Goal: Check status: Check status

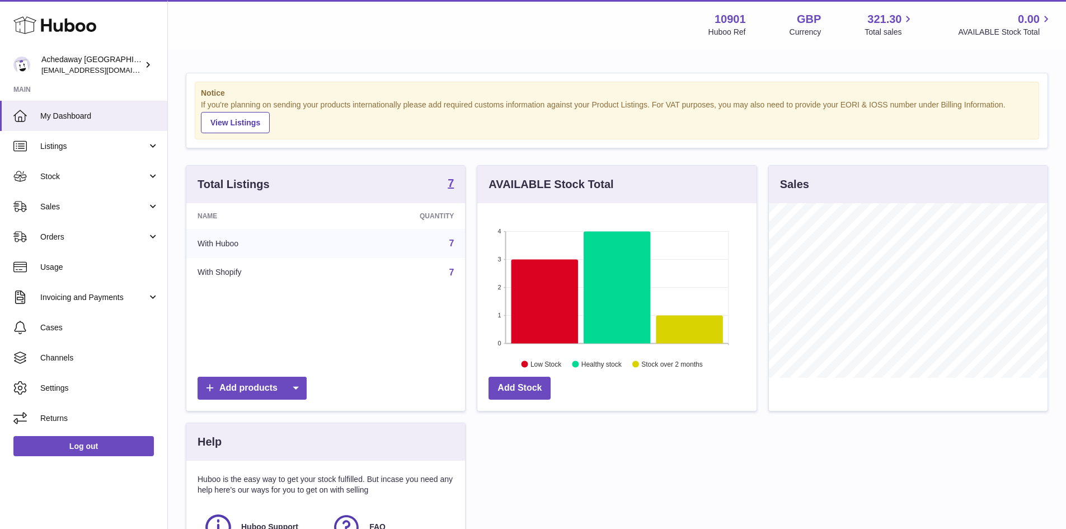
scroll to position [175, 279]
click at [138, 183] on link "Stock" at bounding box center [83, 176] width 167 height 30
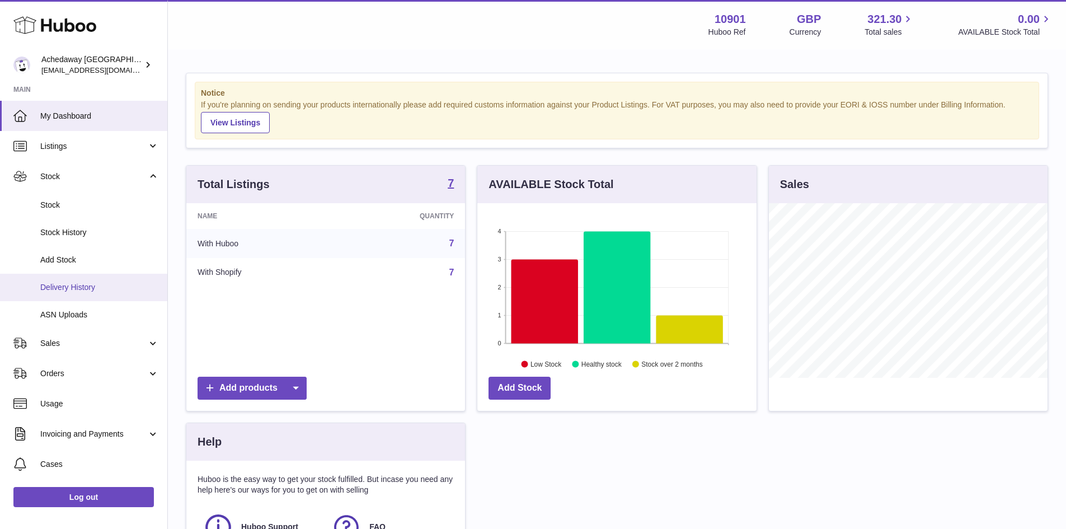
click at [97, 281] on link "Delivery History" at bounding box center [83, 287] width 167 height 27
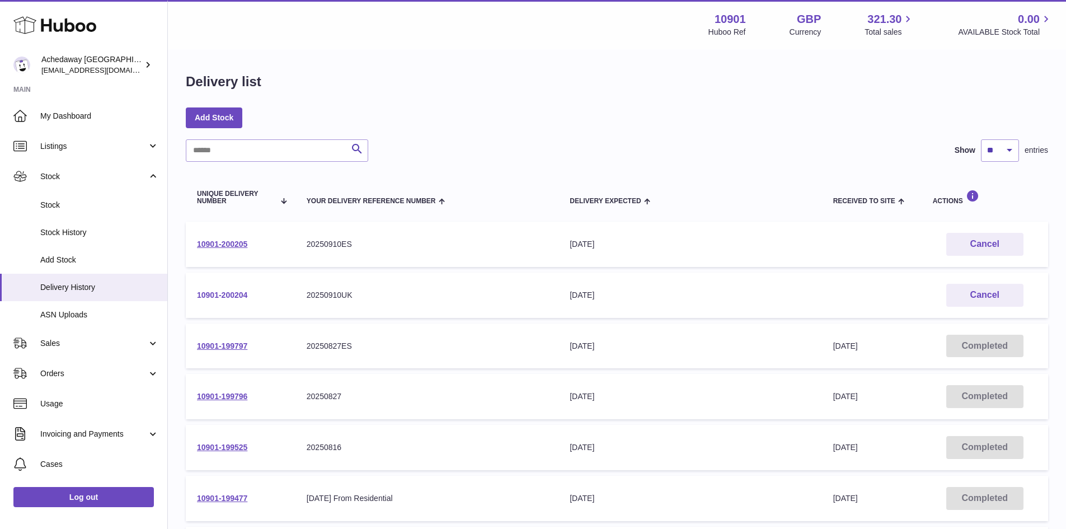
click at [220, 291] on link "10901-200204" at bounding box center [222, 294] width 50 height 9
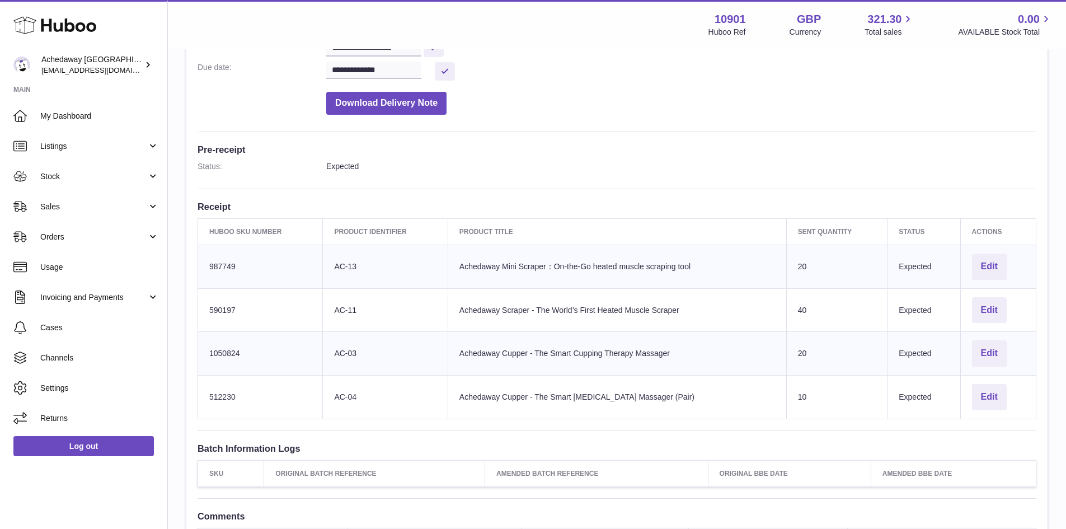
scroll to position [224, 0]
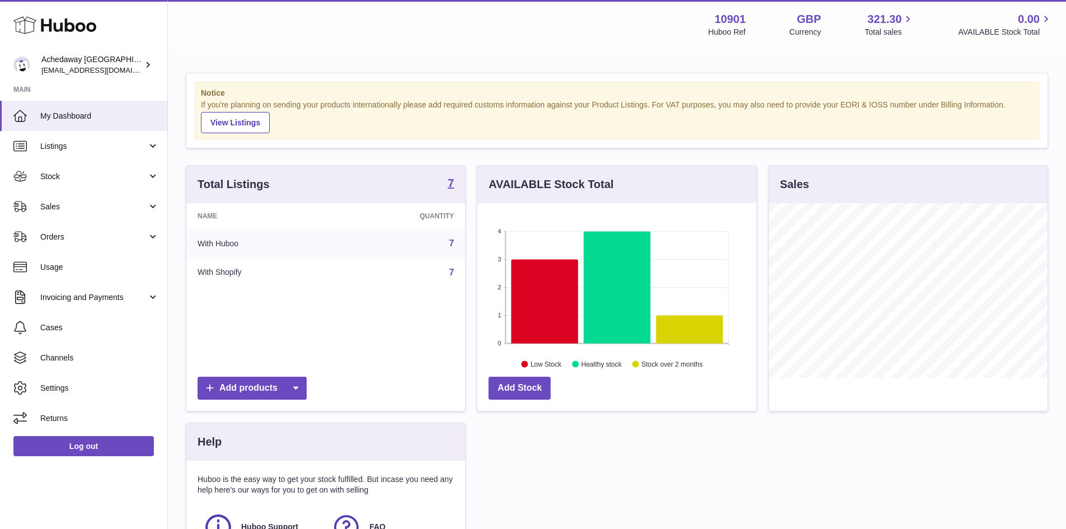
scroll to position [175, 279]
click at [83, 176] on span "Stock" at bounding box center [93, 176] width 107 height 11
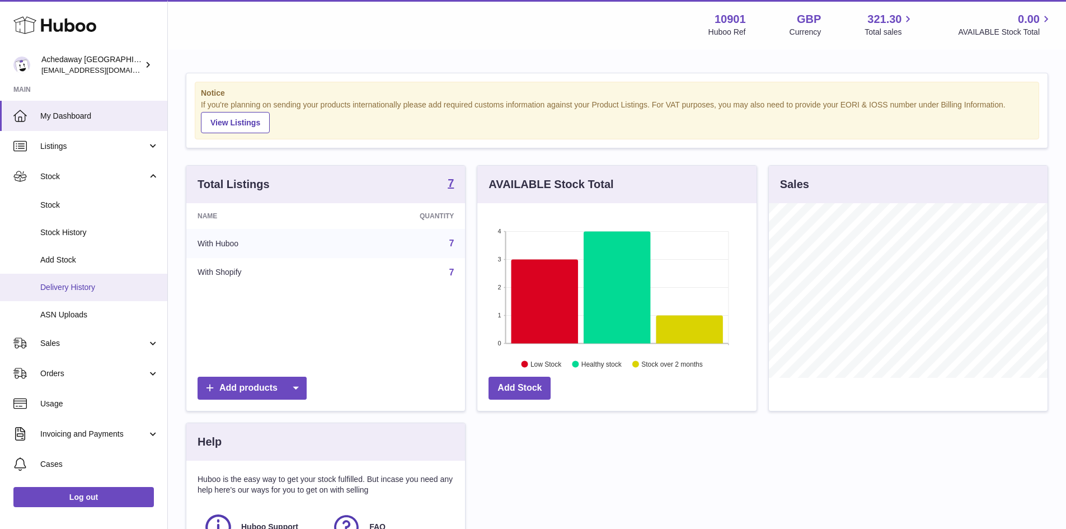
click at [101, 297] on link "Delivery History" at bounding box center [83, 287] width 167 height 27
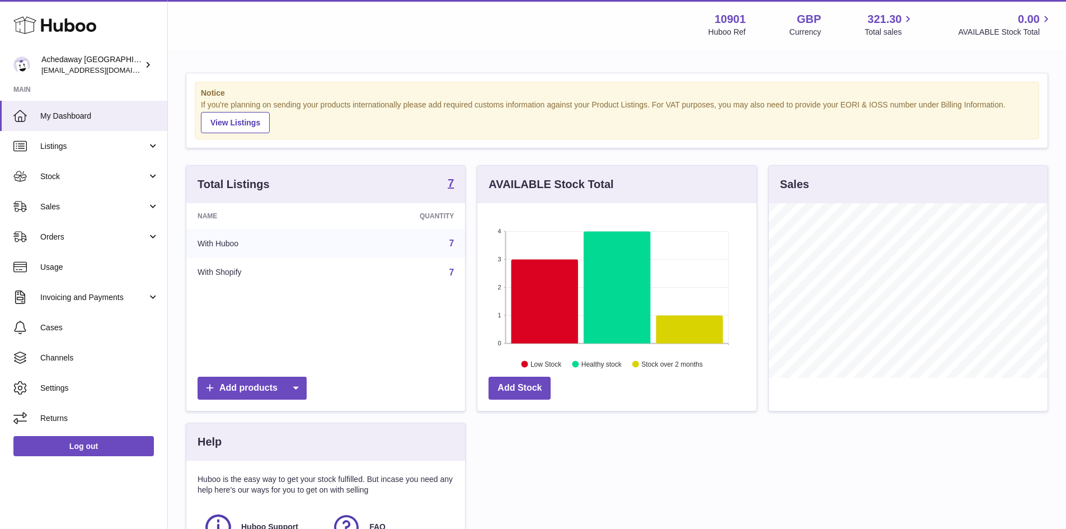
scroll to position [175, 279]
click at [77, 208] on span "Sales" at bounding box center [93, 206] width 107 height 11
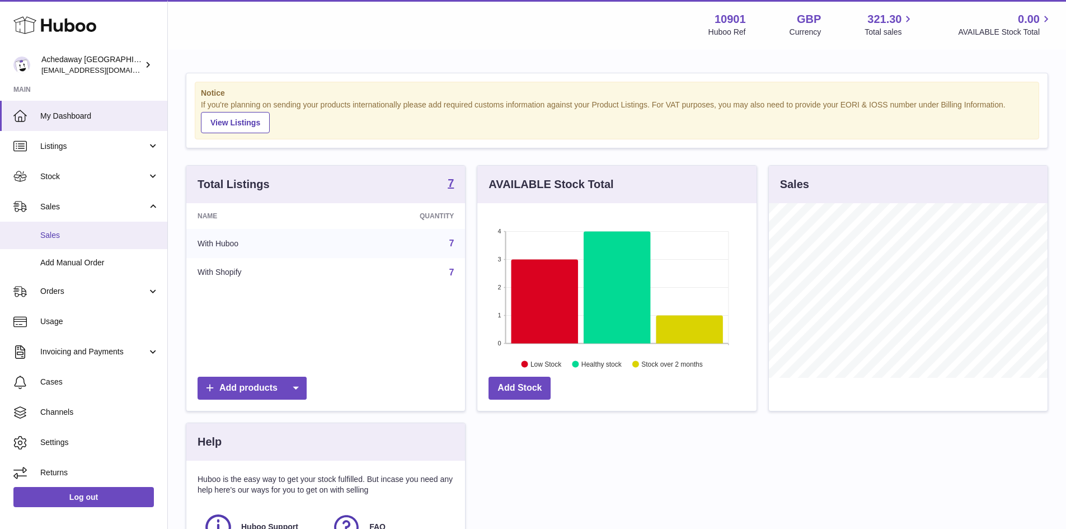
click at [69, 239] on span "Sales" at bounding box center [99, 235] width 119 height 11
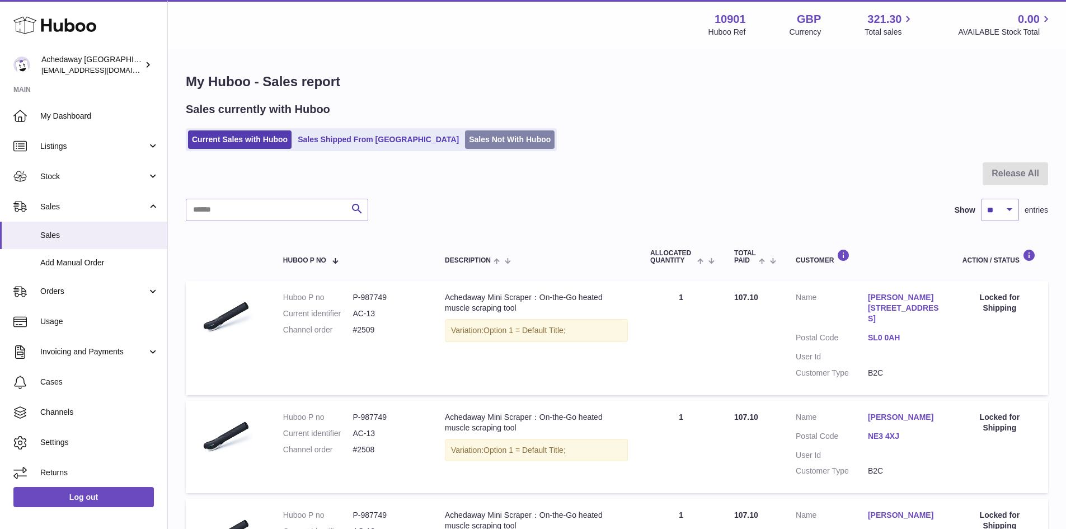
click at [465, 143] on link "Sales Not With Huboo" at bounding box center [510, 139] width 90 height 18
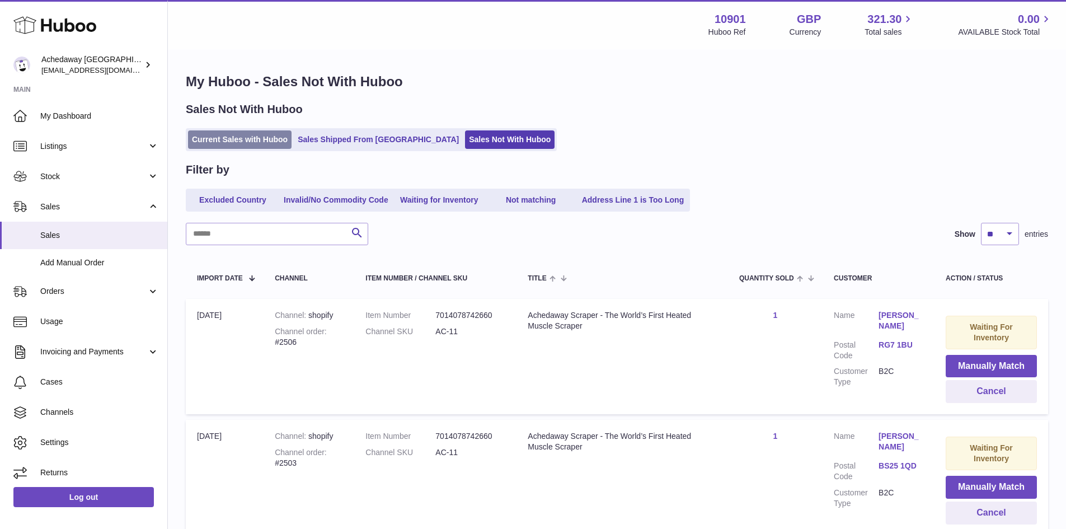
click at [240, 145] on link "Current Sales with Huboo" at bounding box center [240, 139] width 104 height 18
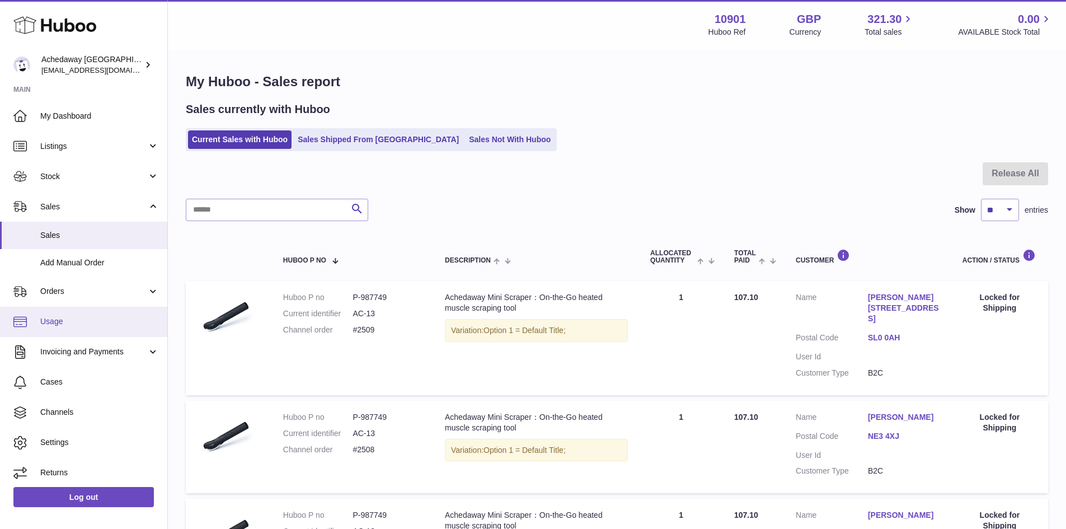
click at [112, 325] on span "Usage" at bounding box center [99, 321] width 119 height 11
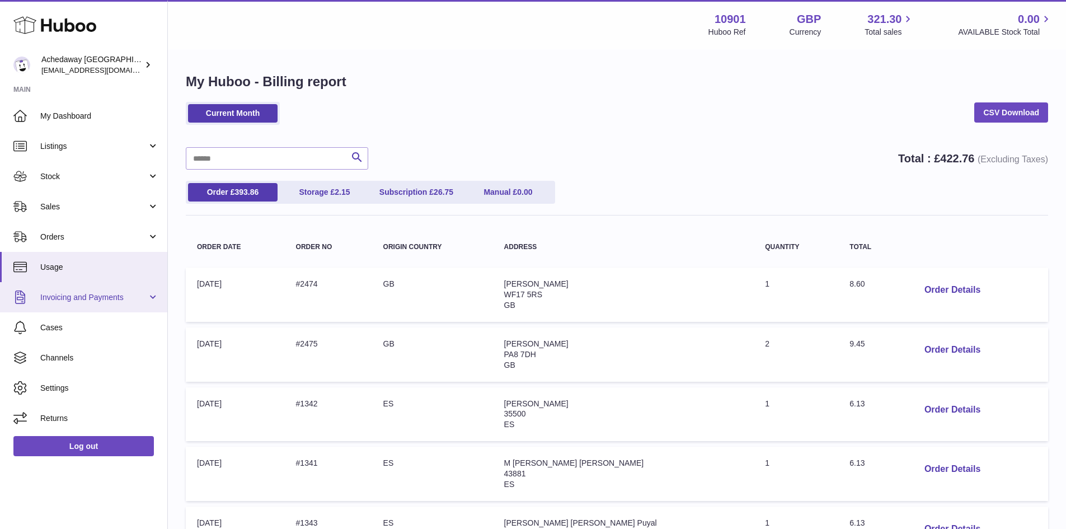
click at [96, 295] on span "Invoicing and Payments" at bounding box center [93, 297] width 107 height 11
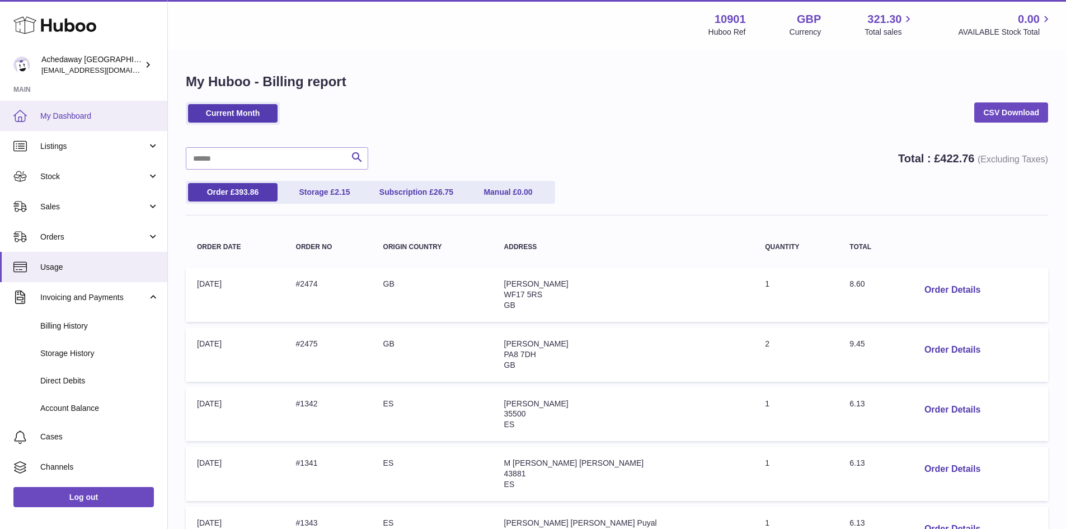
click at [67, 114] on span "My Dashboard" at bounding box center [99, 116] width 119 height 11
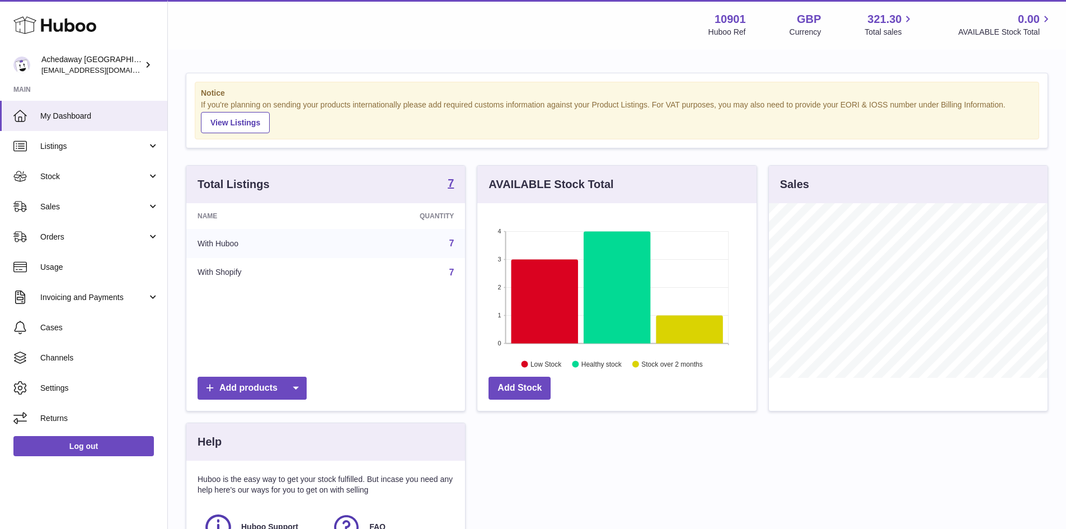
scroll to position [175, 279]
click at [98, 174] on span "Stock" at bounding box center [93, 176] width 107 height 11
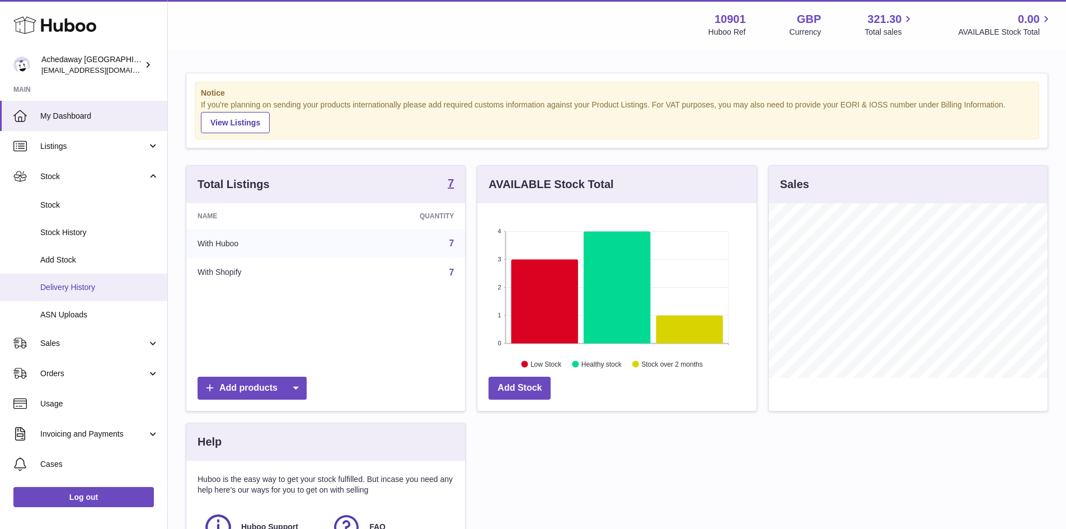
click at [94, 285] on span "Delivery History" at bounding box center [99, 287] width 119 height 11
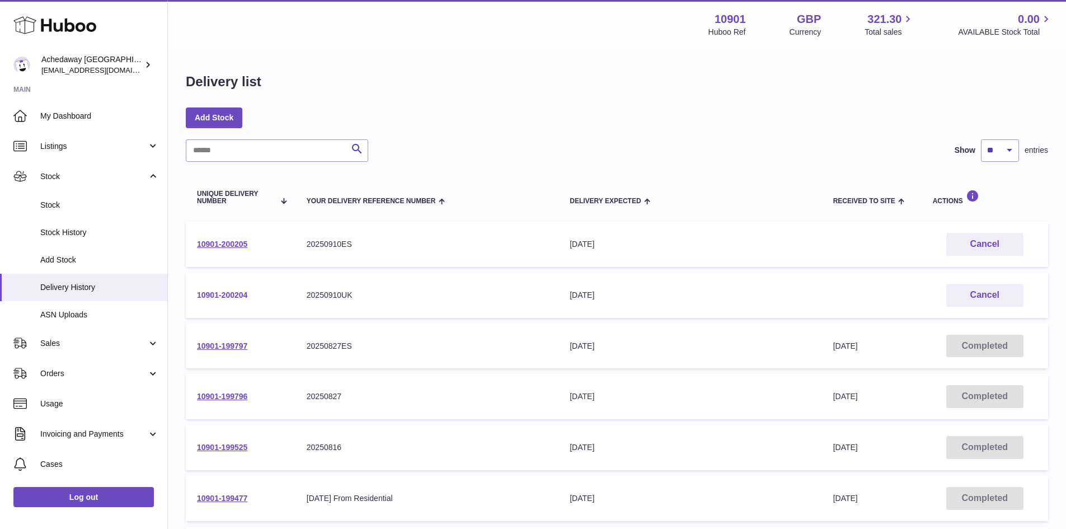
click at [224, 292] on link "10901-200204" at bounding box center [222, 294] width 50 height 9
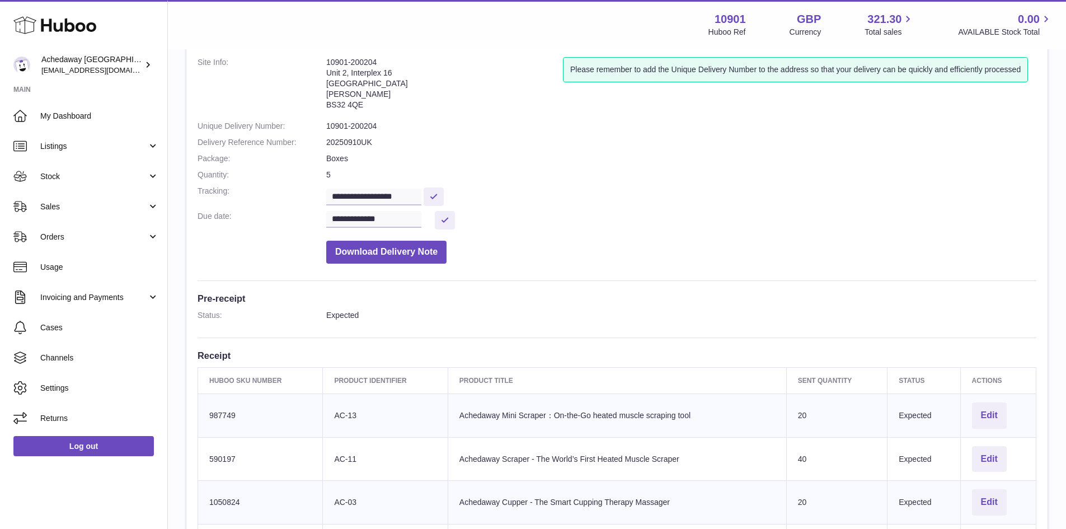
scroll to position [168, 0]
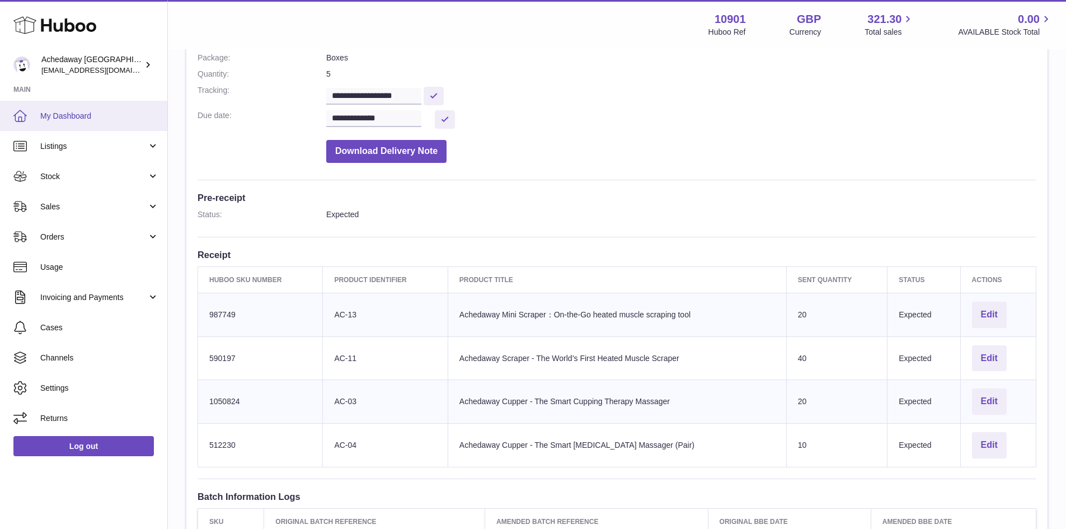
click at [96, 108] on link "My Dashboard" at bounding box center [83, 116] width 167 height 30
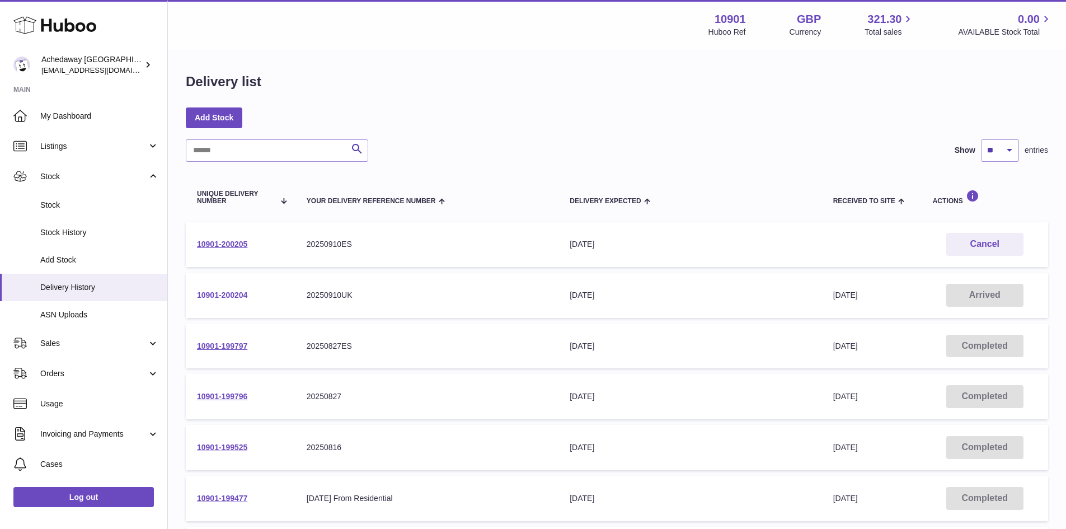
click at [238, 292] on link "10901-200204" at bounding box center [222, 294] width 50 height 9
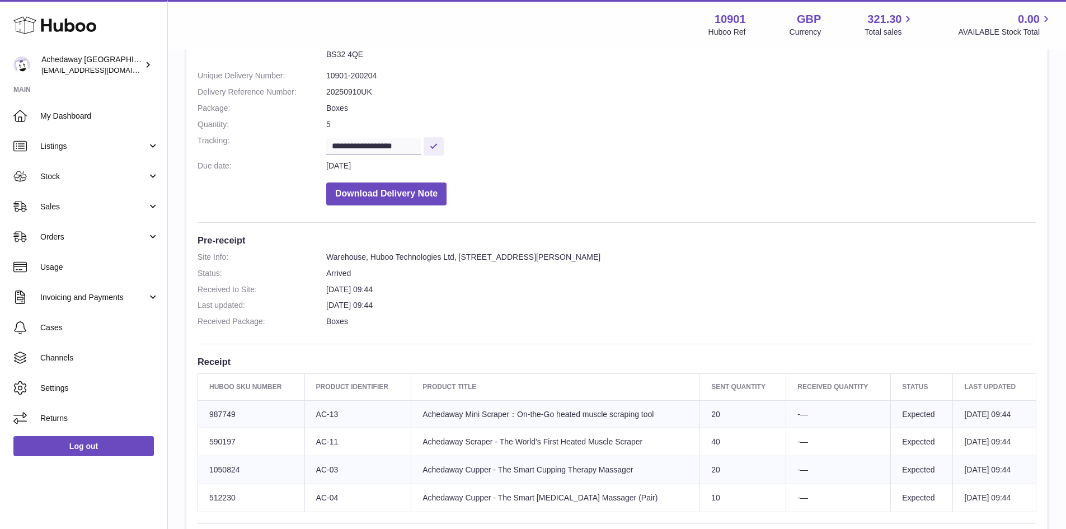
scroll to position [98, 0]
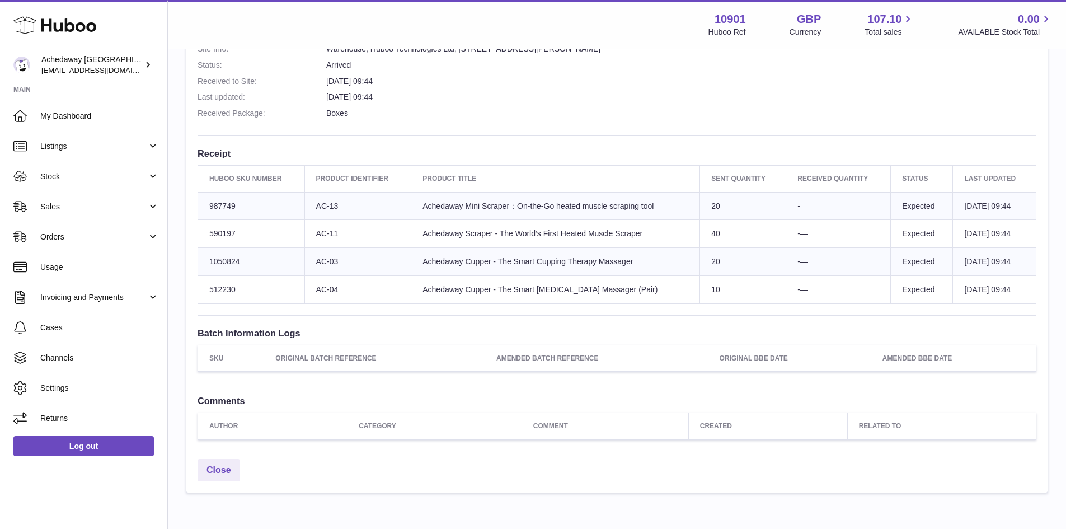
scroll to position [336, 0]
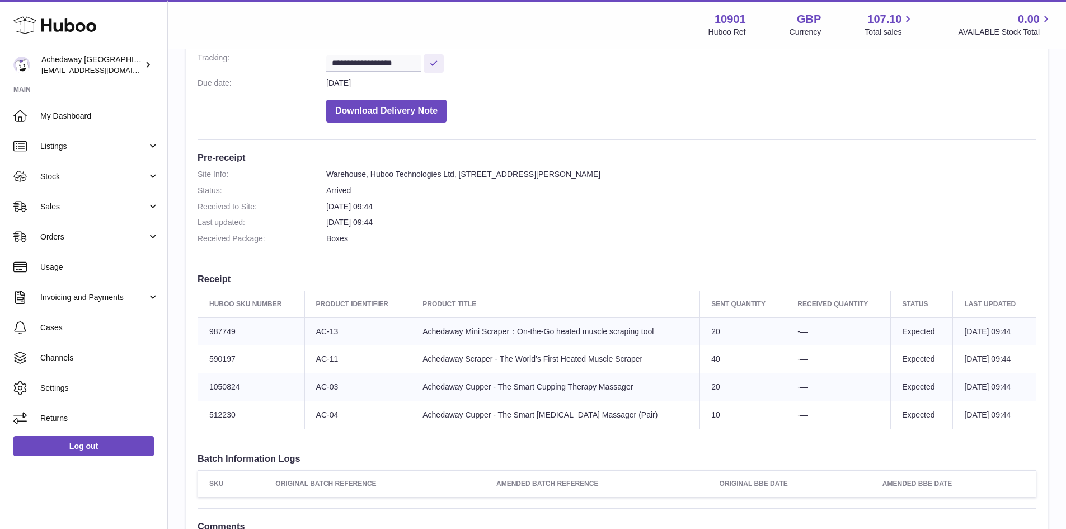
scroll to position [280, 0]
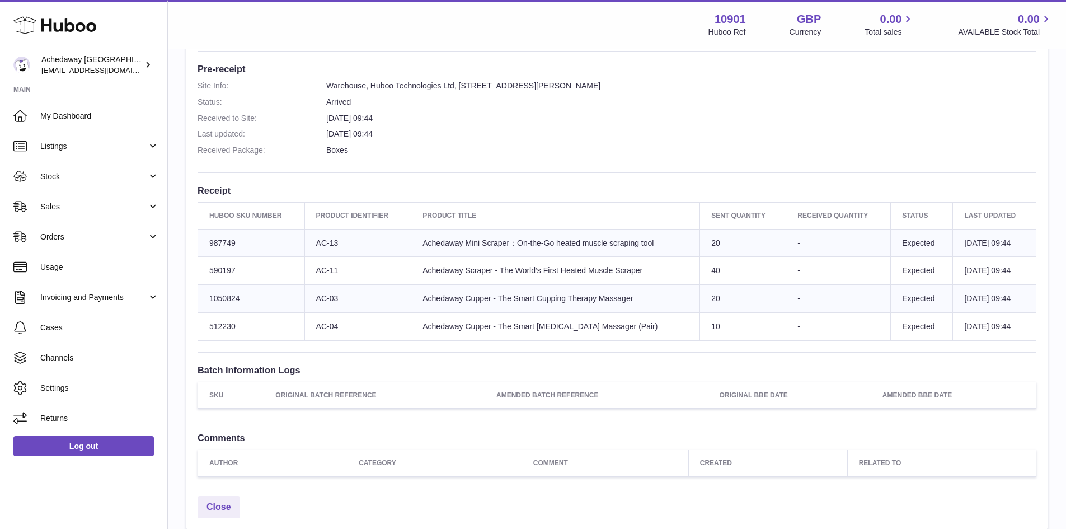
scroll to position [378, 0]
